Goal: Communication & Community: Answer question/provide support

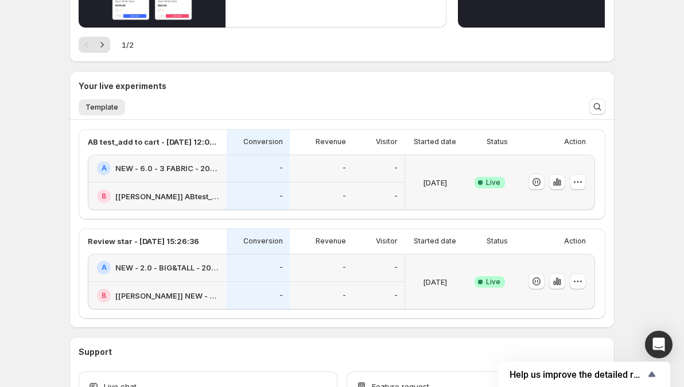
scroll to position [229, 0]
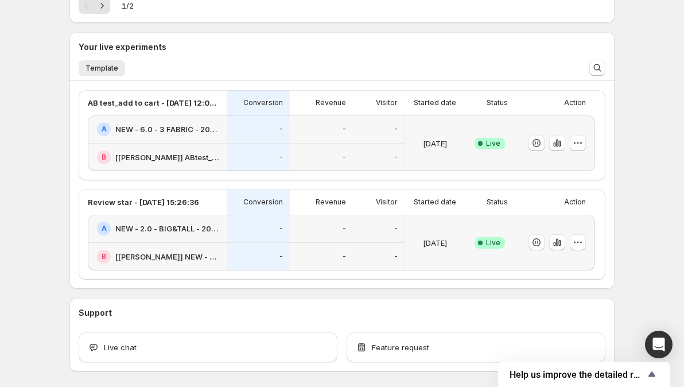
drag, startPoint x: 231, startPoint y: 103, endPoint x: 42, endPoint y: 108, distance: 188.8
click at [42, 108] on div "Welcome to GemX , Operation EO Info Content Testing GemX: CRO & A/B Test optimi…" at bounding box center [342, 102] width 684 height 663
drag, startPoint x: 242, startPoint y: 126, endPoint x: 26, endPoint y: 190, distance: 225.6
click at [26, 190] on div "Welcome to GemX , Operation EO Info Content Testing GemX: CRO & A/B Test optimi…" at bounding box center [342, 102] width 684 height 663
click at [586, 146] on button "button" at bounding box center [578, 143] width 16 height 16
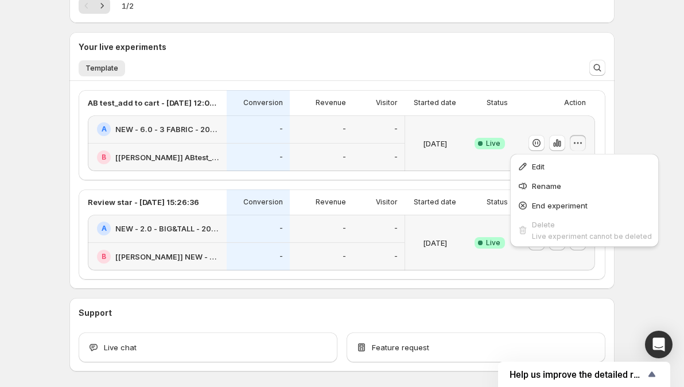
click at [628, 136] on div "Welcome to GemX , Operation EO Info Content Testing GemX: CRO & A/B Test optimi…" at bounding box center [342, 102] width 572 height 663
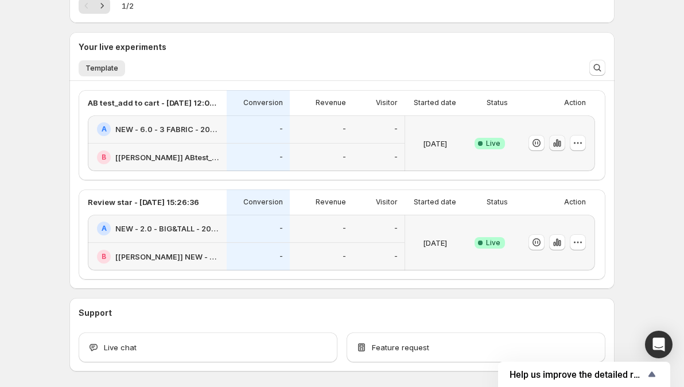
click at [560, 145] on icon "button" at bounding box center [559, 144] width 2 height 6
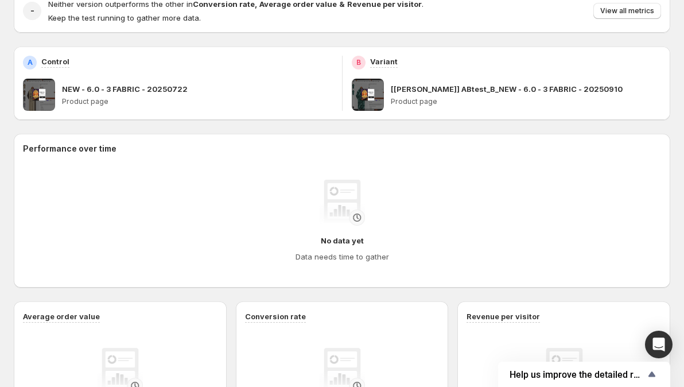
scroll to position [211, 0]
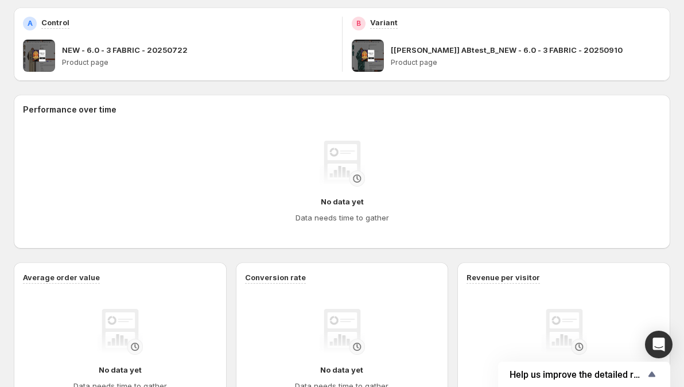
click at [360, 181] on img at bounding box center [342, 164] width 46 height 46
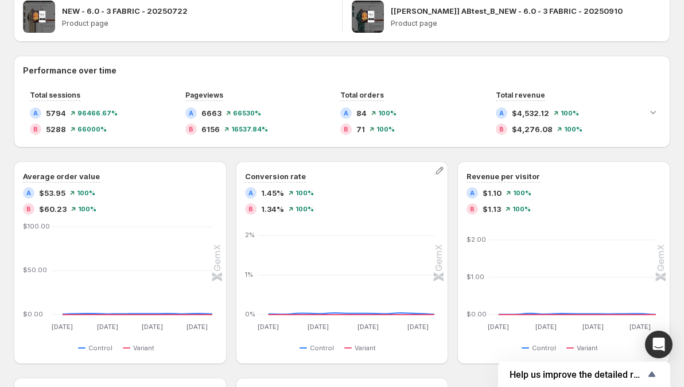
scroll to position [172, 0]
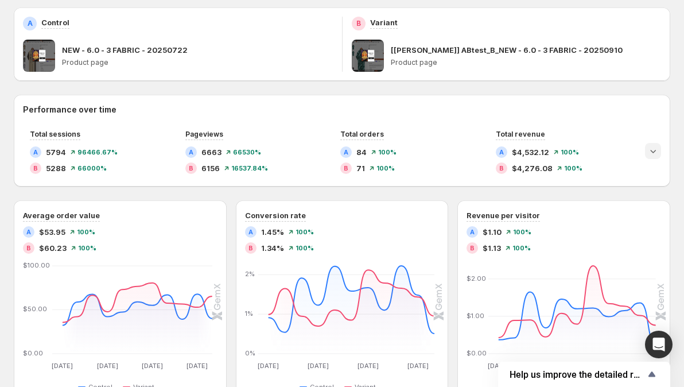
click at [659, 151] on icon "Expand chart" at bounding box center [652, 150] width 11 height 11
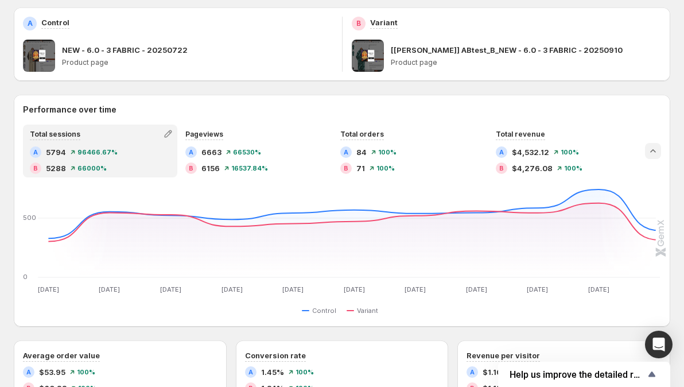
click at [659, 151] on icon "Collapse chart" at bounding box center [652, 150] width 11 height 11
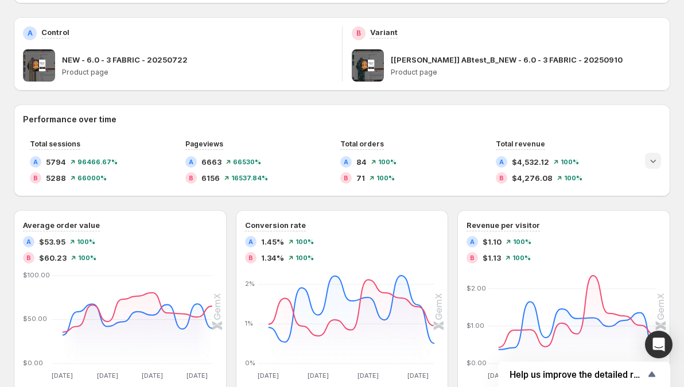
scroll to position [145, 0]
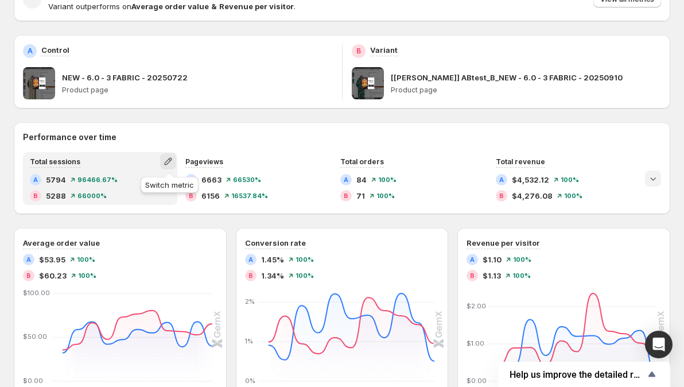
click at [166, 164] on icon "button" at bounding box center [167, 160] width 11 height 11
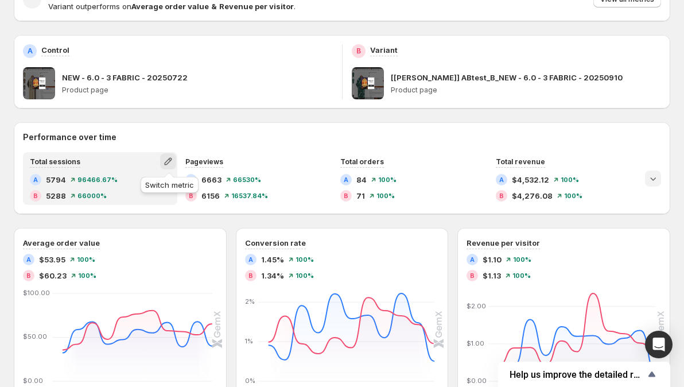
click at [172, 161] on icon "button" at bounding box center [168, 161] width 7 height 7
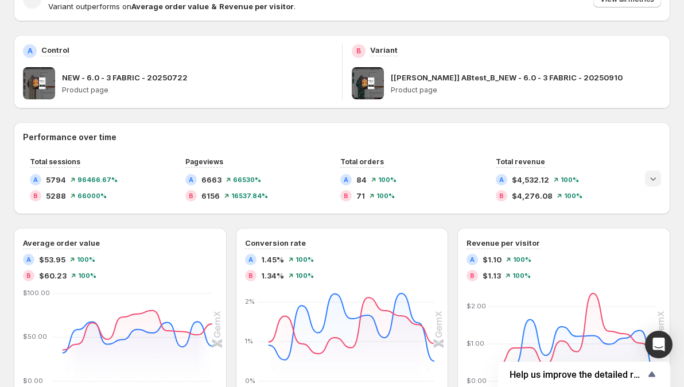
click at [659, 177] on icon "Expand chart" at bounding box center [652, 178] width 11 height 11
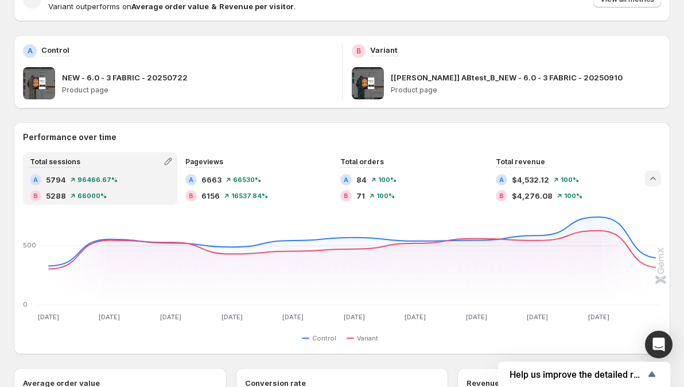
click at [659, 174] on icon "Collapse chart" at bounding box center [652, 178] width 11 height 11
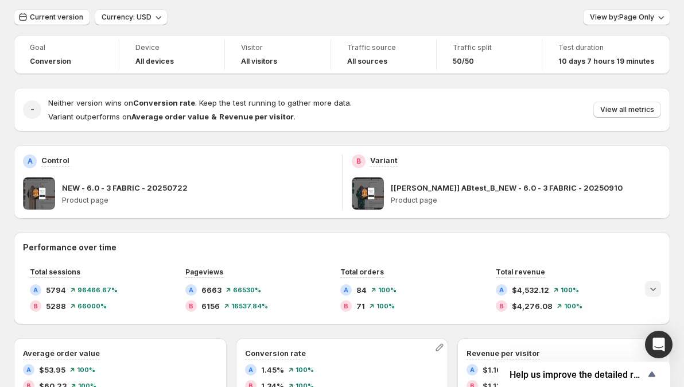
scroll to position [0, 0]
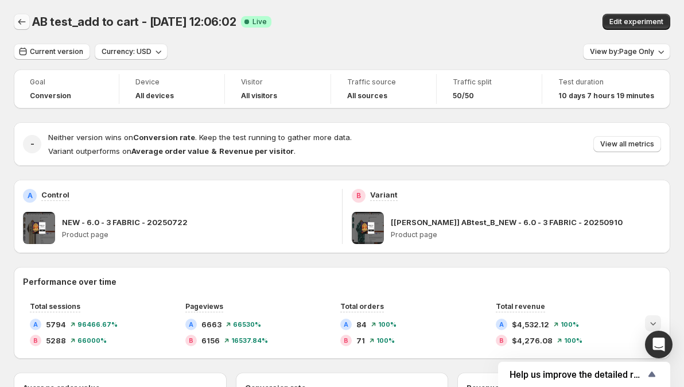
click at [20, 22] on icon "Back" at bounding box center [21, 21] width 11 height 11
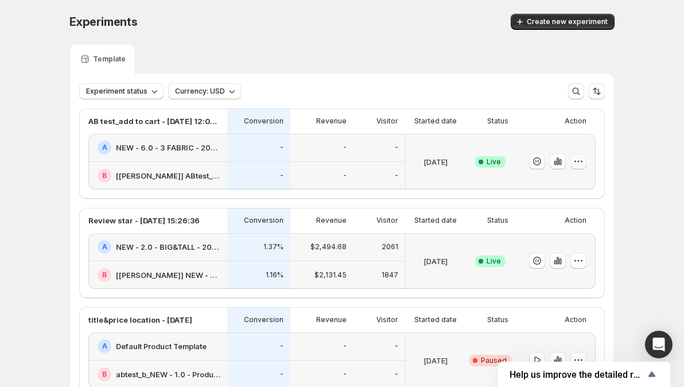
click at [579, 160] on icon "button" at bounding box center [577, 160] width 11 height 11
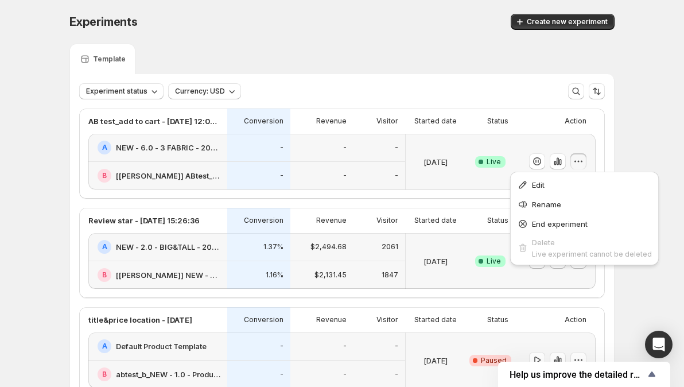
click at [580, 159] on icon "button" at bounding box center [577, 160] width 11 height 11
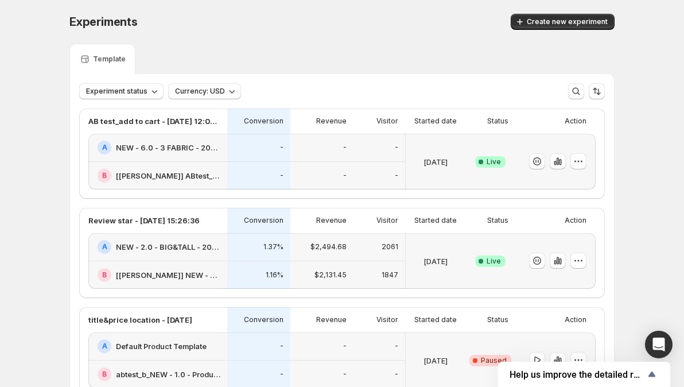
click at [365, 162] on div "-" at bounding box center [379, 176] width 52 height 28
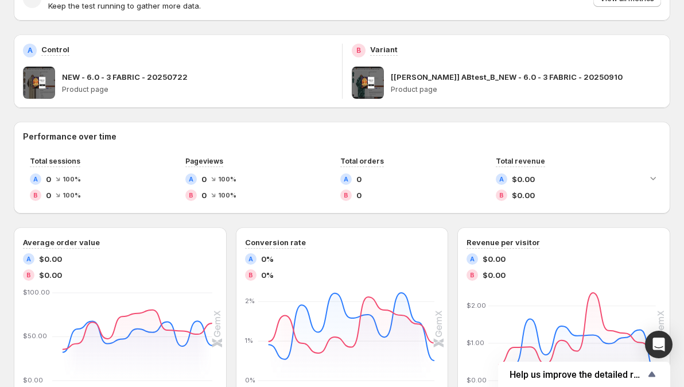
scroll to position [172, 0]
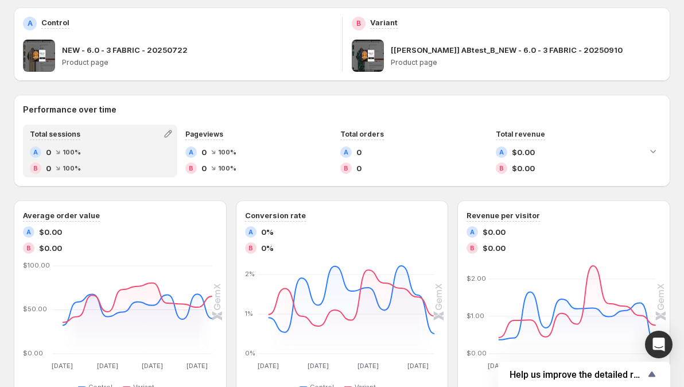
click at [127, 135] on div "Total sessions" at bounding box center [100, 134] width 152 height 16
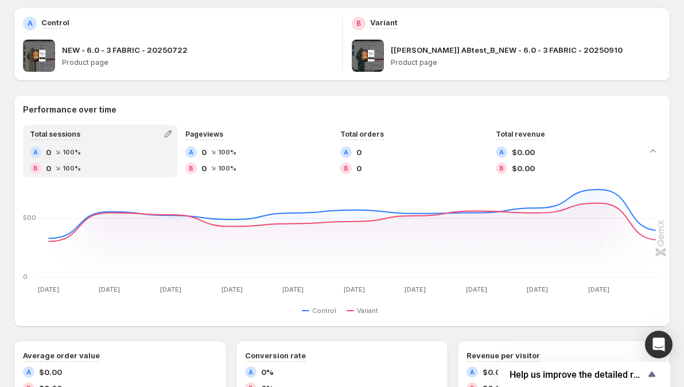
click at [131, 106] on h2 "Performance over time" at bounding box center [342, 109] width 638 height 11
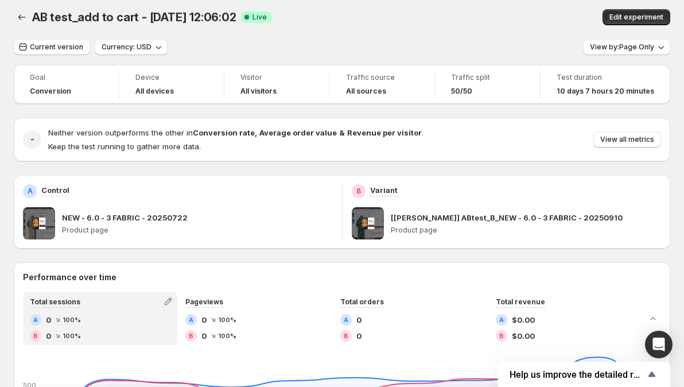
scroll to position [0, 0]
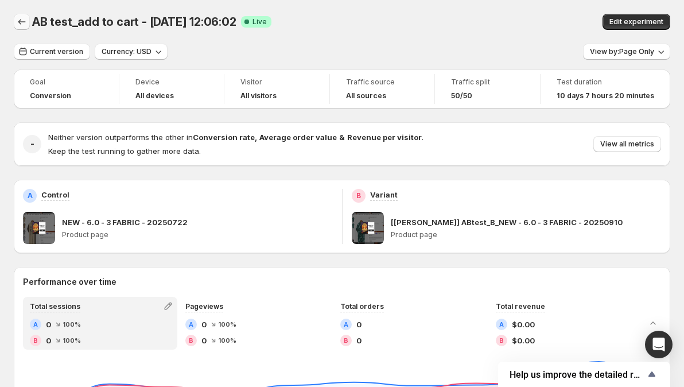
click at [19, 25] on icon "Back" at bounding box center [21, 21] width 11 height 11
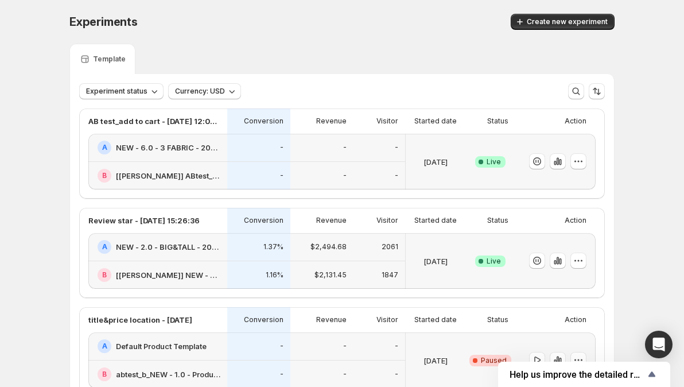
click at [505, 243] on div "Success Complete Live" at bounding box center [490, 261] width 36 height 42
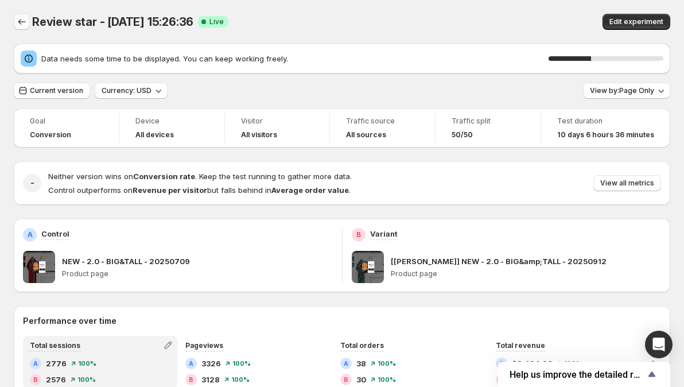
click at [24, 22] on icon "Back" at bounding box center [21, 22] width 7 height 6
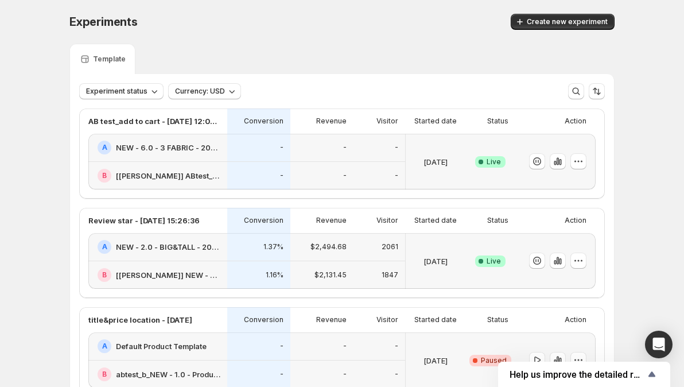
click at [201, 161] on div "A NEW - 6.0 - 3 FABRIC - 20250722" at bounding box center [157, 148] width 139 height 28
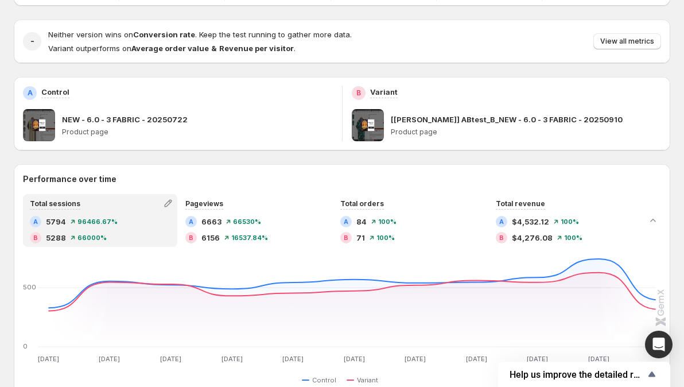
scroll to position [115, 0]
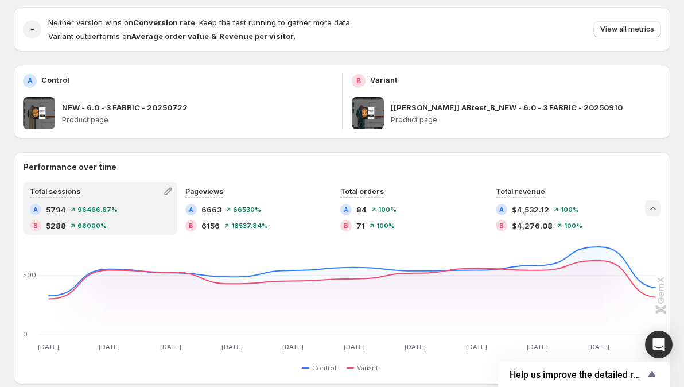
click at [659, 212] on icon "Collapse chart" at bounding box center [652, 207] width 11 height 11
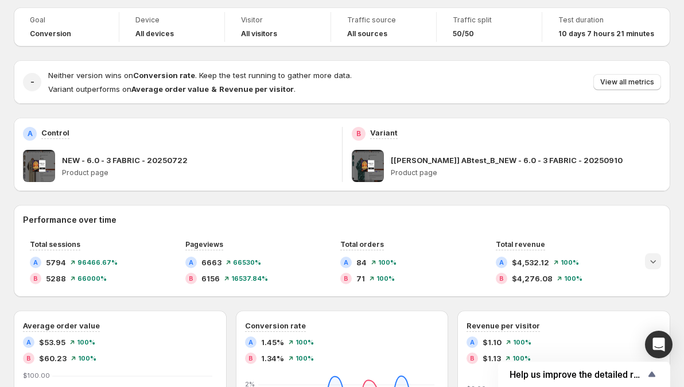
scroll to position [0, 0]
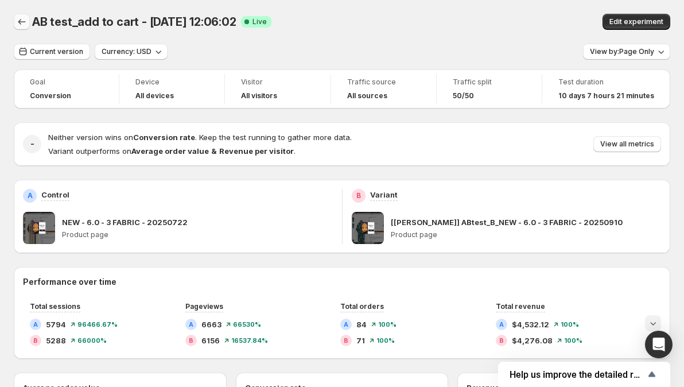
click at [21, 22] on icon "Back" at bounding box center [21, 22] width 7 height 6
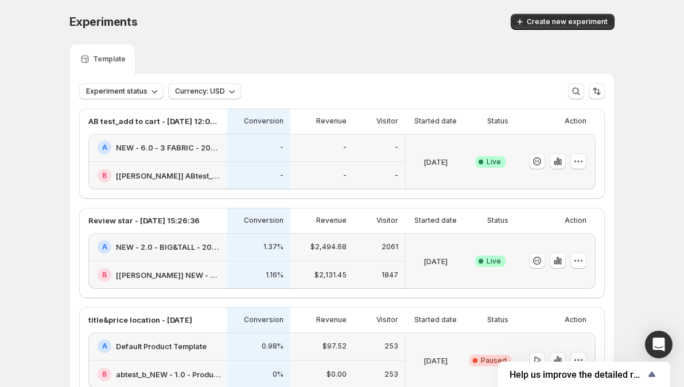
click at [667, 344] on div "Open Intercom Messenger" at bounding box center [659, 344] width 30 height 30
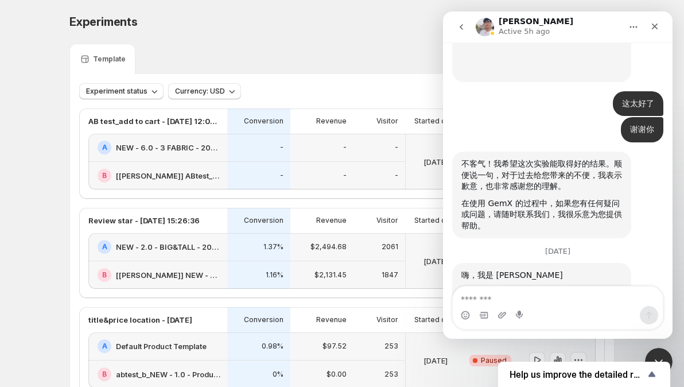
click at [527, 294] on textarea "Message…" at bounding box center [558, 296] width 210 height 20
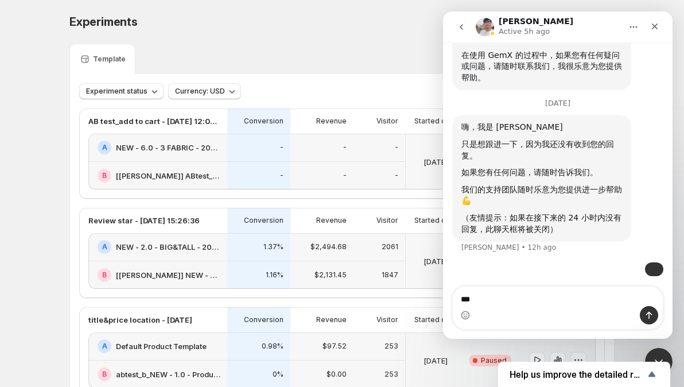
scroll to position [9467, 0]
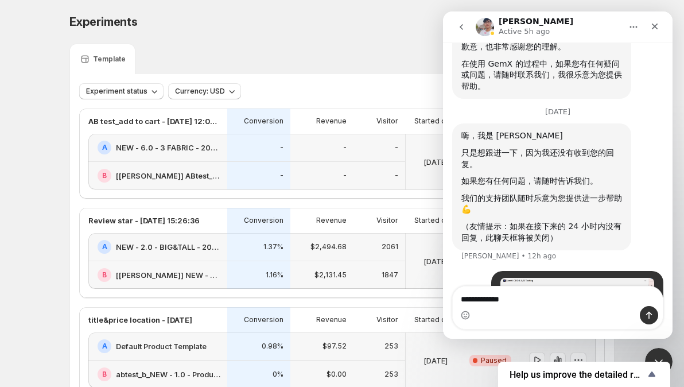
type textarea "**********"
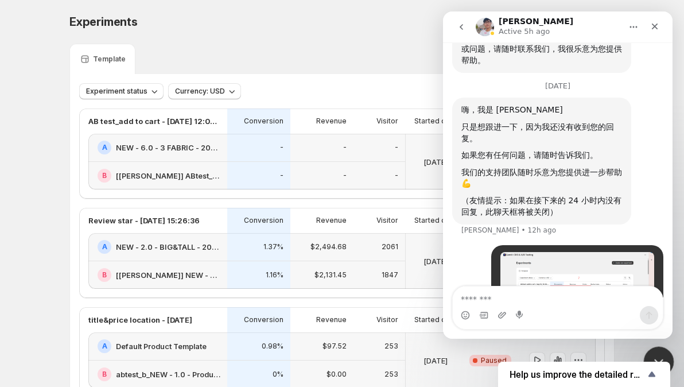
click at [649, 350] on div "Close Intercom Messenger" at bounding box center [657, 360] width 28 height 28
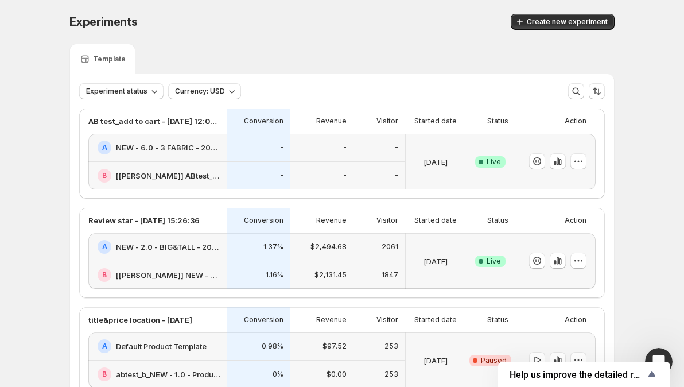
scroll to position [5866, 0]
drag, startPoint x: 282, startPoint y: 30, endPoint x: 326, endPoint y: 48, distance: 47.8
click at [283, 29] on div "Experiments" at bounding box center [194, 22] width 250 height 16
click at [383, 150] on div "-" at bounding box center [379, 148] width 38 height 14
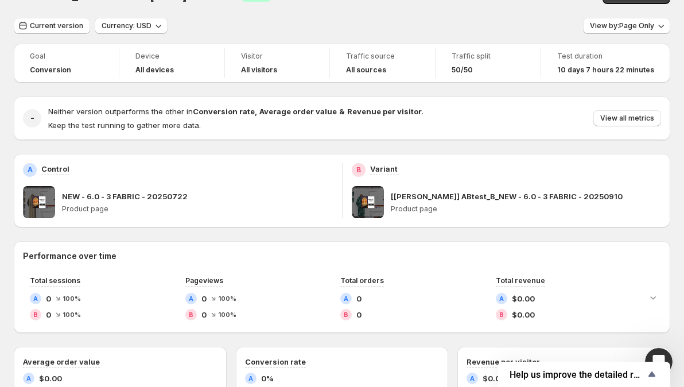
scroll to position [115, 0]
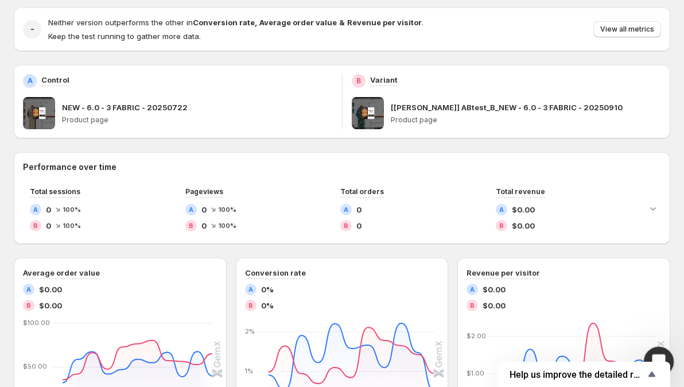
click at [654, 357] on icon "Open Intercom Messenger" at bounding box center [657, 359] width 19 height 19
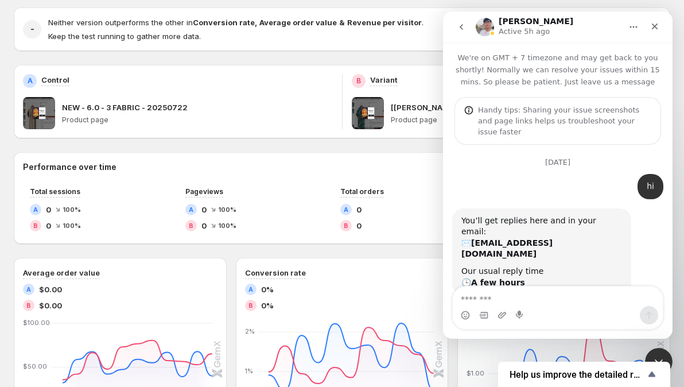
scroll to position [5577, 0]
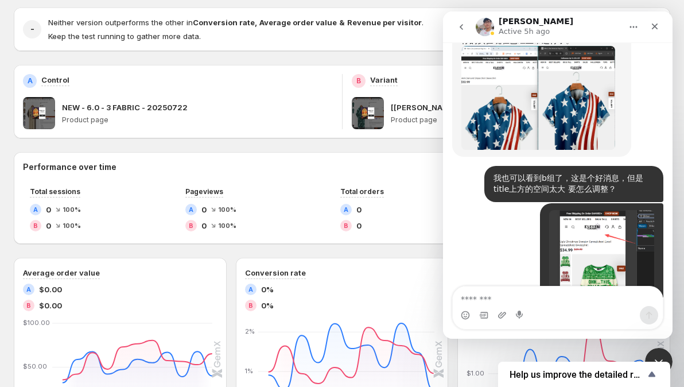
click at [528, 299] on textarea "Message…" at bounding box center [558, 296] width 210 height 20
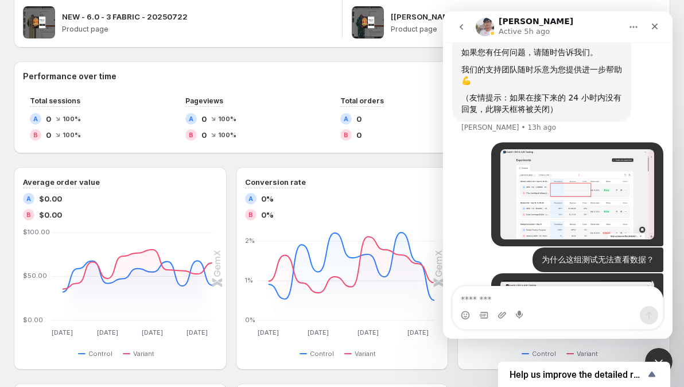
scroll to position [229, 0]
